Goal: Task Accomplishment & Management: Manage account settings

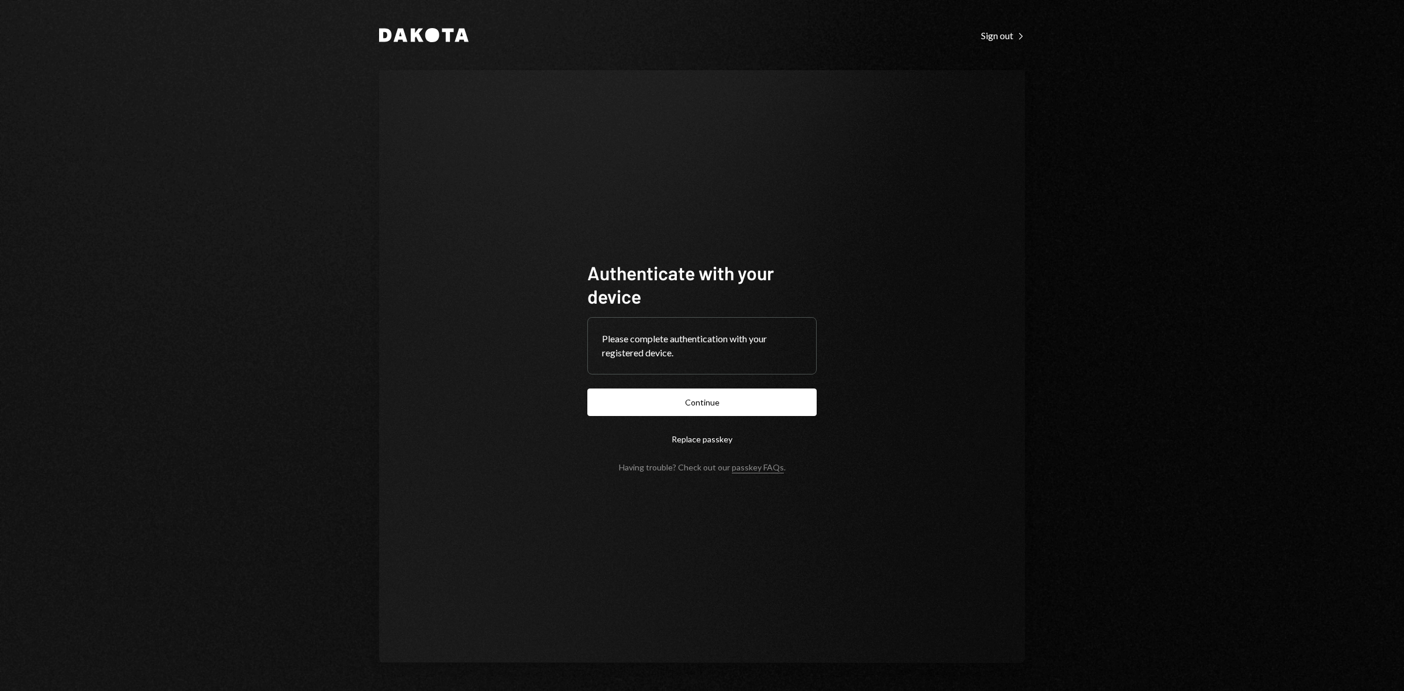
click at [713, 401] on button "Continue" at bounding box center [701, 401] width 229 height 27
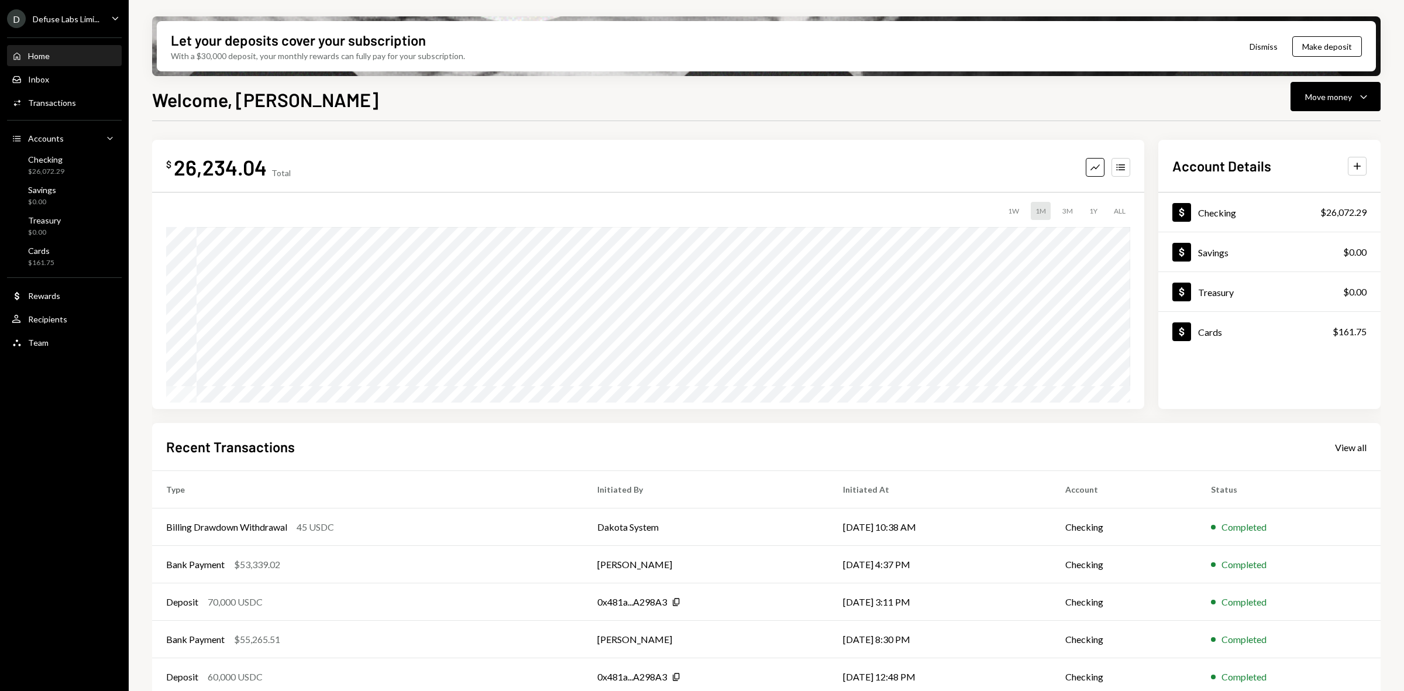
click at [48, 16] on div "Defuse Labs Limi..." at bounding box center [66, 19] width 67 height 10
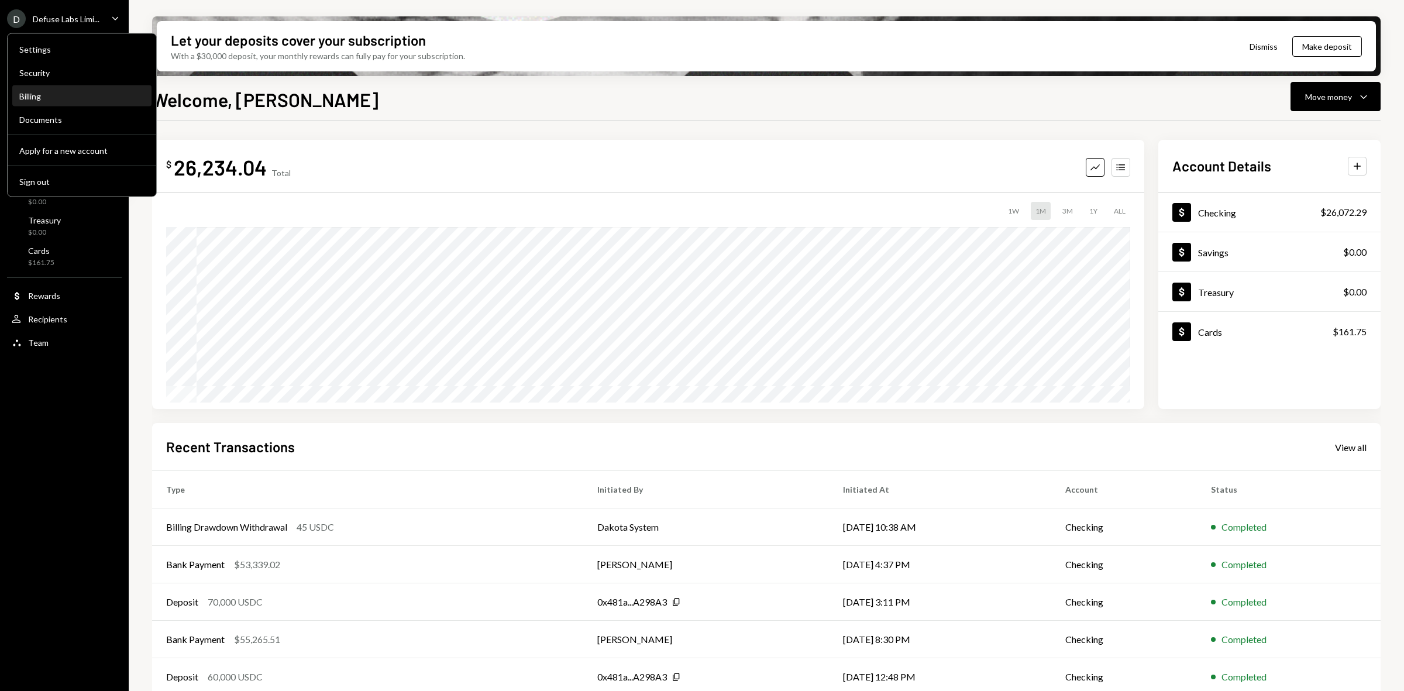
click at [49, 94] on div "Billing" at bounding box center [81, 96] width 125 height 10
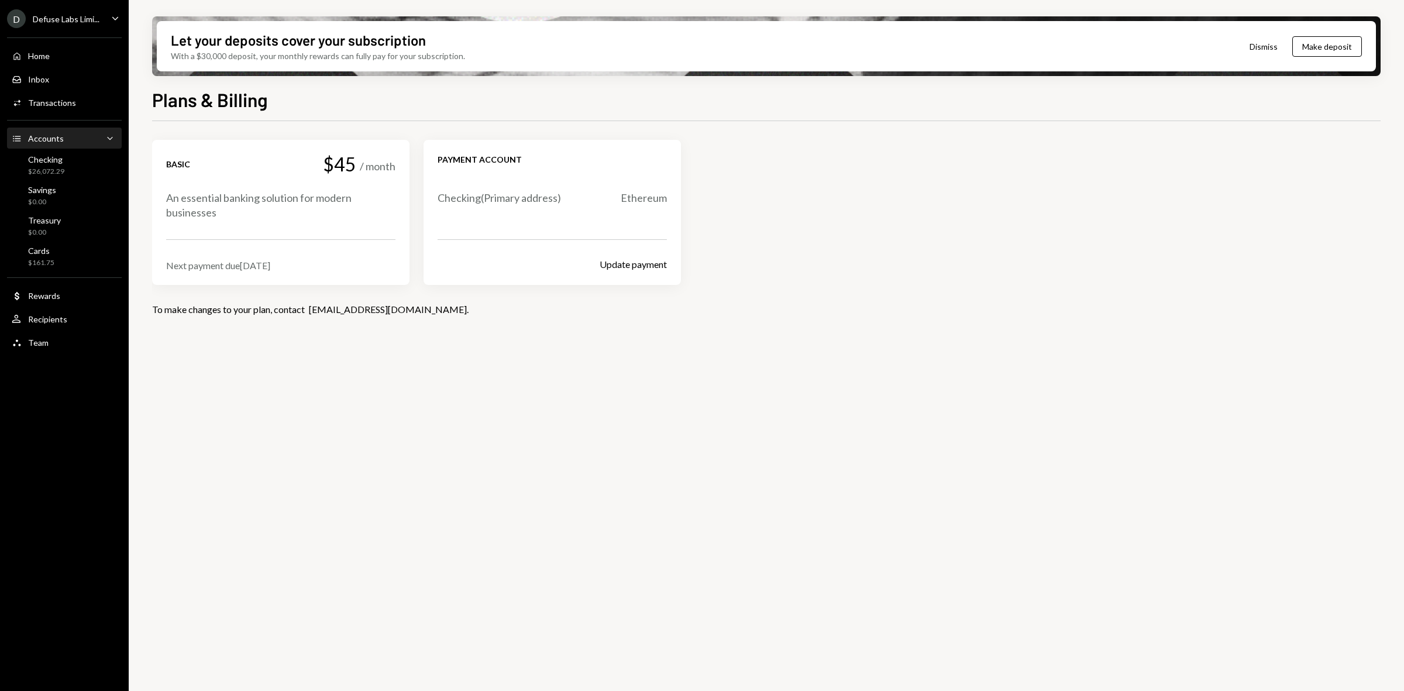
click at [63, 137] on div "Accounts Accounts Caret Down" at bounding box center [64, 138] width 105 height 13
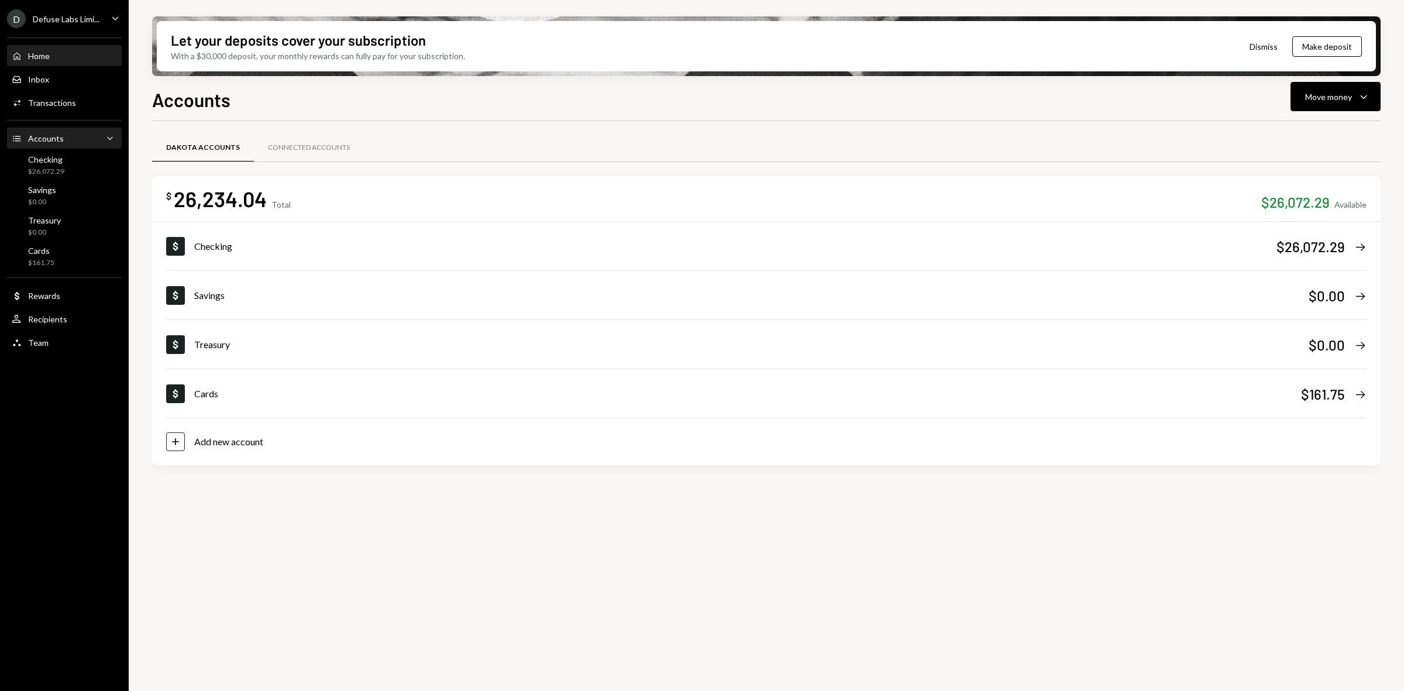
click at [45, 59] on div "Home" at bounding box center [39, 56] width 22 height 10
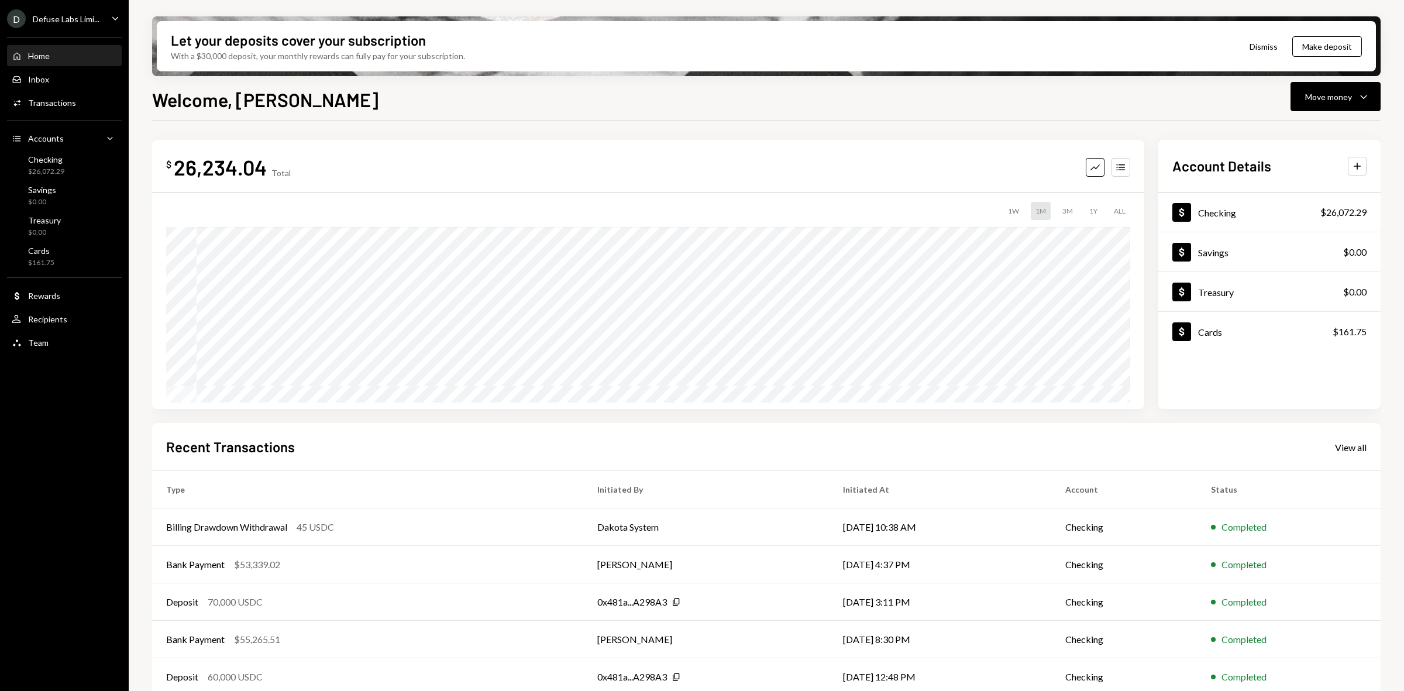
click at [1245, 162] on h2 "Account Details" at bounding box center [1221, 165] width 99 height 19
click at [1119, 166] on icon "Accounts" at bounding box center [1121, 167] width 12 height 12
click at [1096, 167] on icon "Graph" at bounding box center [1095, 167] width 12 height 12
click at [101, 15] on div "D Defuse Labs Limi... Caret Down" at bounding box center [64, 18] width 129 height 19
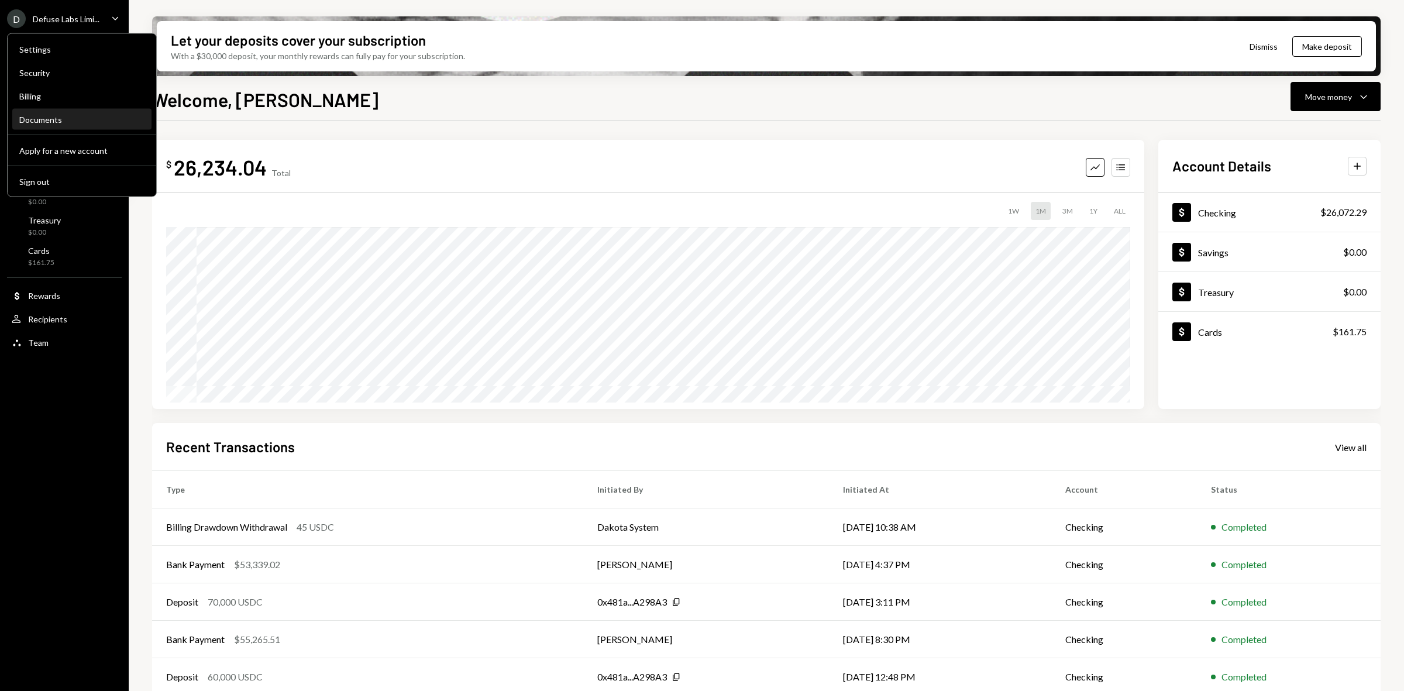
click at [48, 121] on div "Documents" at bounding box center [81, 120] width 125 height 10
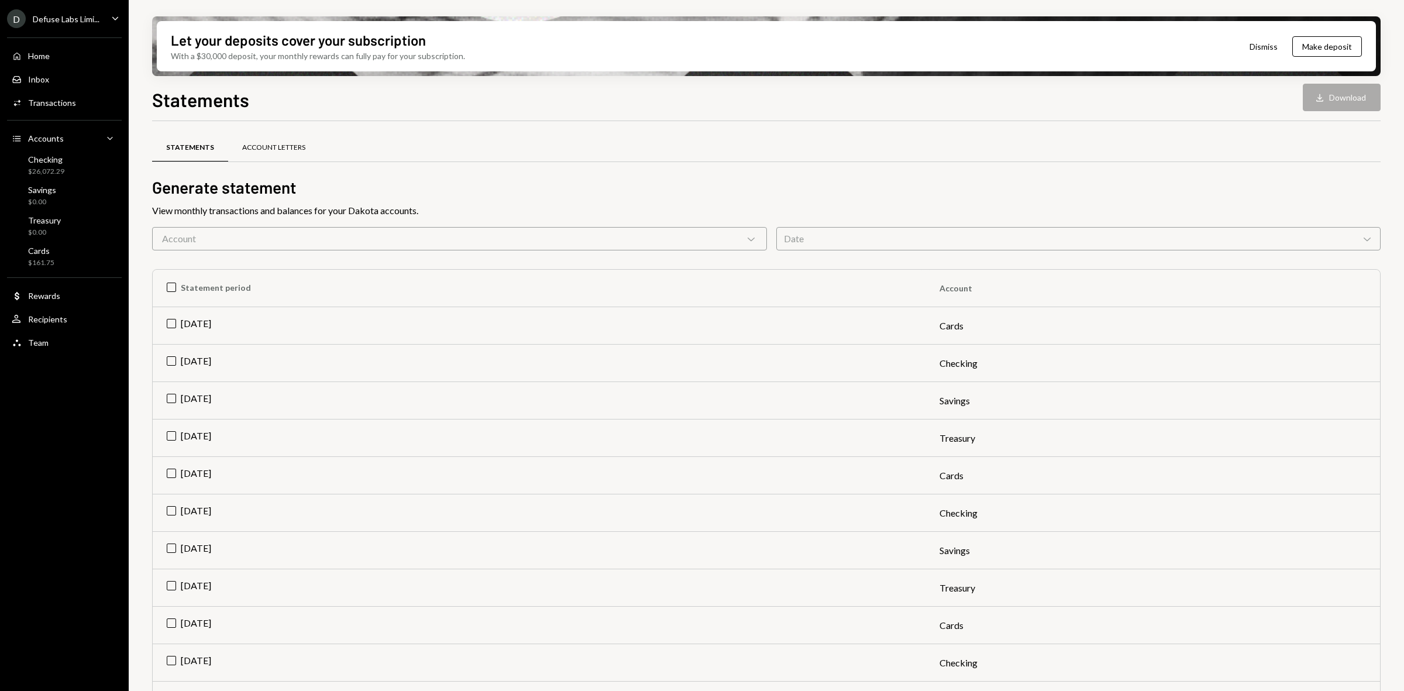
click at [273, 152] on div "Account Letters" at bounding box center [273, 148] width 63 height 10
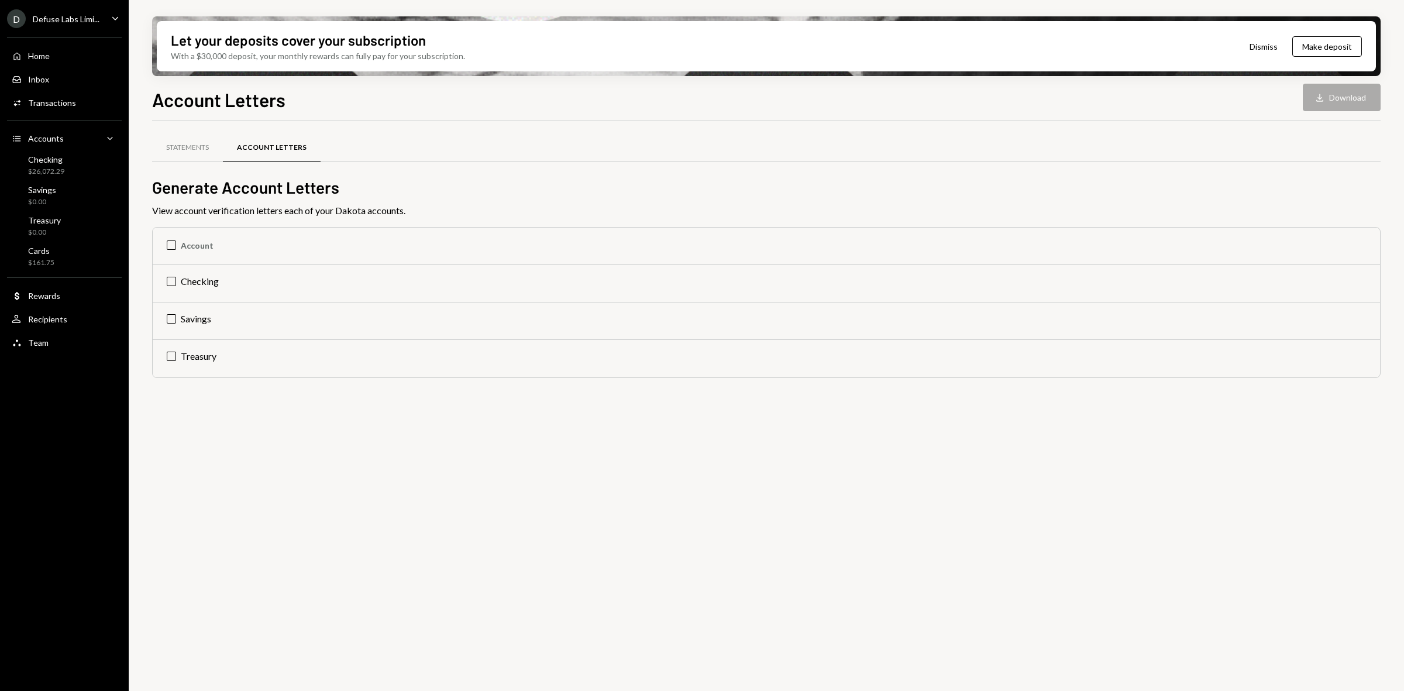
click at [60, 16] on div "Defuse Labs Limi..." at bounding box center [66, 19] width 67 height 10
click at [47, 92] on div "Billing" at bounding box center [81, 96] width 125 height 10
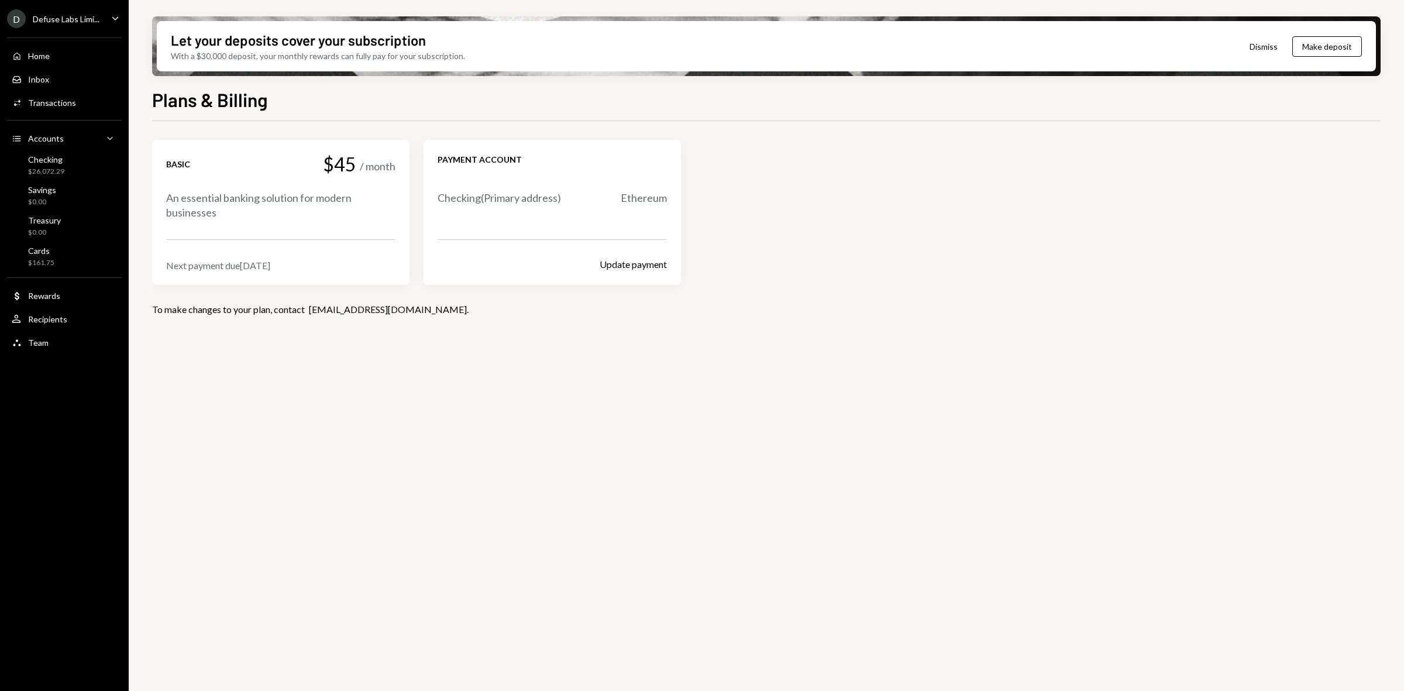
click at [50, 16] on div "Defuse Labs Limi..." at bounding box center [66, 19] width 67 height 10
click at [925, 158] on div "Basic $45 / month An essential banking solution for modern businesses Next paym…" at bounding box center [766, 212] width 1229 height 145
